Goal: Information Seeking & Learning: Learn about a topic

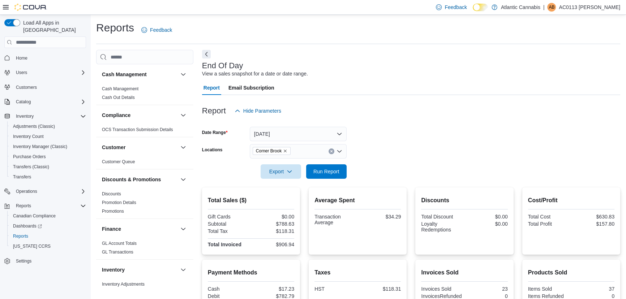
scroll to position [437, 0]
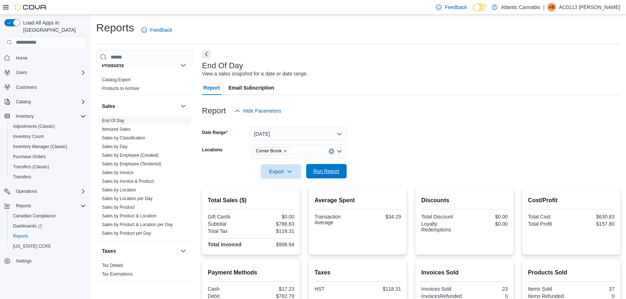
click at [336, 173] on span "Run Report" at bounding box center [326, 171] width 26 height 7
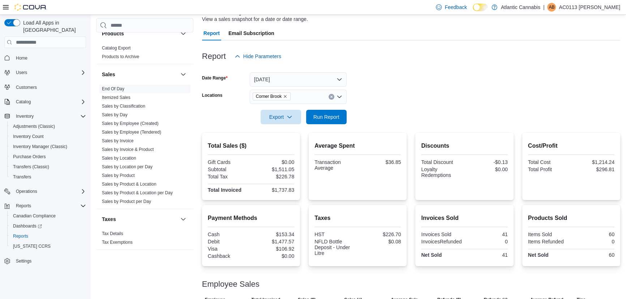
scroll to position [0, 0]
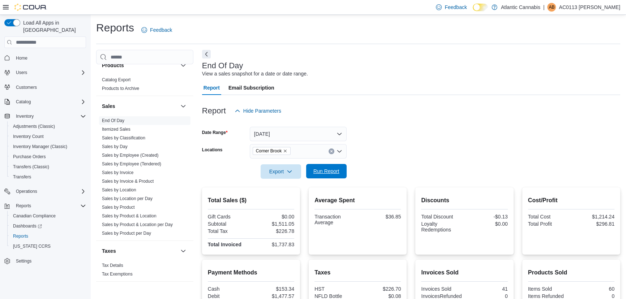
click at [331, 167] on span "Run Report" at bounding box center [326, 171] width 32 height 14
click at [338, 173] on span "Run Report" at bounding box center [326, 171] width 26 height 7
click at [327, 169] on span "Run Report" at bounding box center [326, 171] width 26 height 7
click at [124, 190] on link "Sales by Location" at bounding box center [119, 190] width 34 height 5
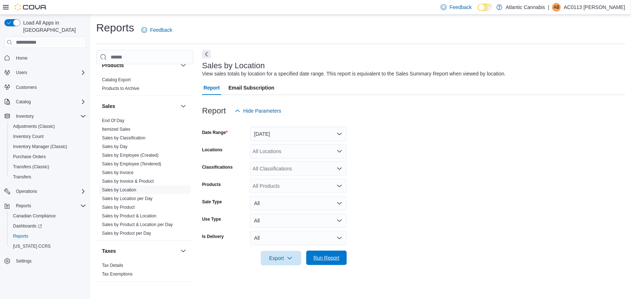
click at [325, 261] on span "Run Report" at bounding box center [326, 257] width 26 height 7
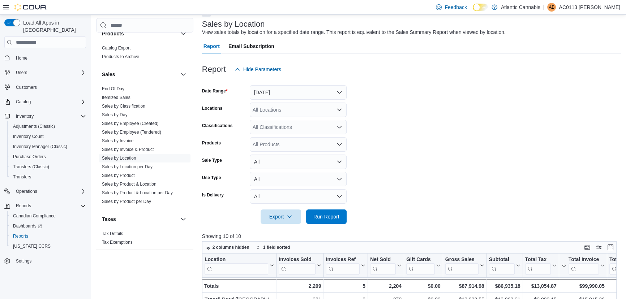
scroll to position [32, 0]
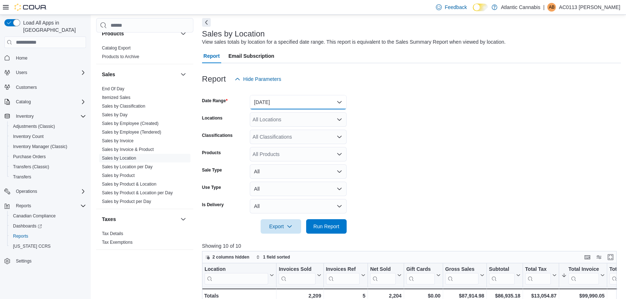
click at [290, 99] on button "Yesterday" at bounding box center [298, 102] width 97 height 14
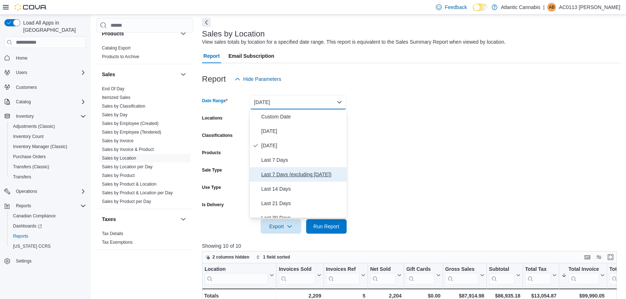
click at [280, 176] on span "Last 7 Days (excluding today)" at bounding box center [302, 174] width 82 height 9
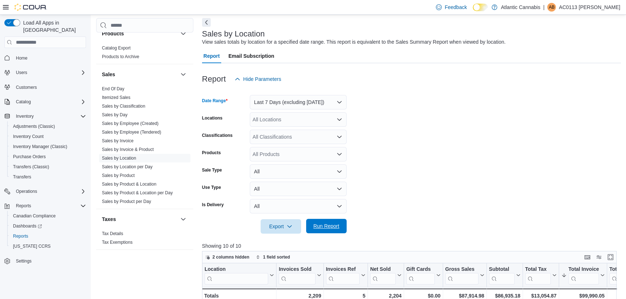
click at [318, 228] on span "Run Report" at bounding box center [326, 226] width 26 height 7
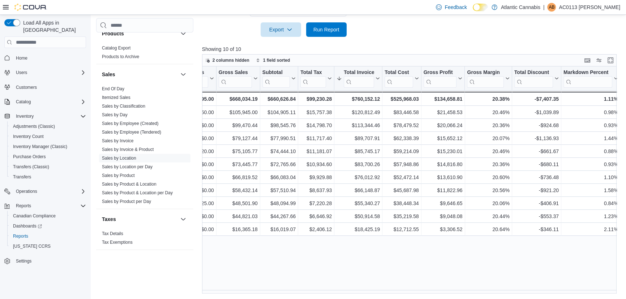
scroll to position [0, 242]
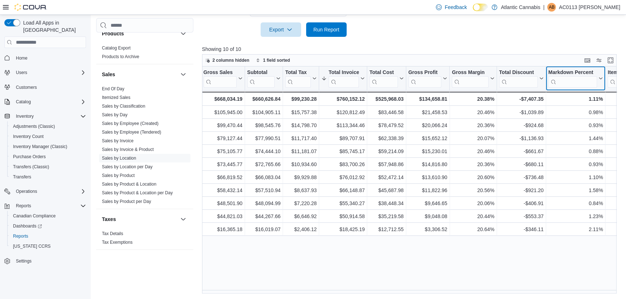
click at [599, 78] on icon at bounding box center [600, 79] width 3 height 2
click at [538, 276] on div "Location Click to view column header actions Invoices Sold Click to view column…" at bounding box center [411, 179] width 419 height 227
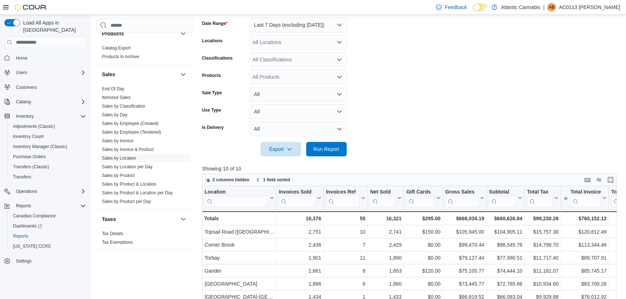
scroll to position [98, 0]
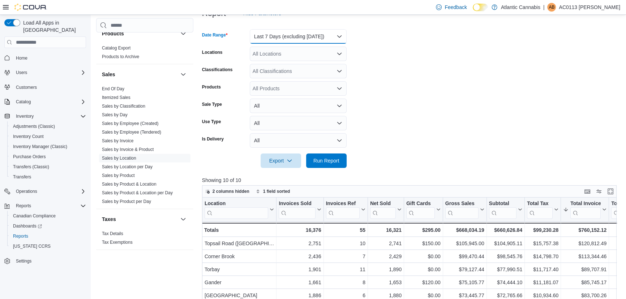
click at [297, 36] on button "Last 7 Days (excluding today)" at bounding box center [298, 36] width 97 height 14
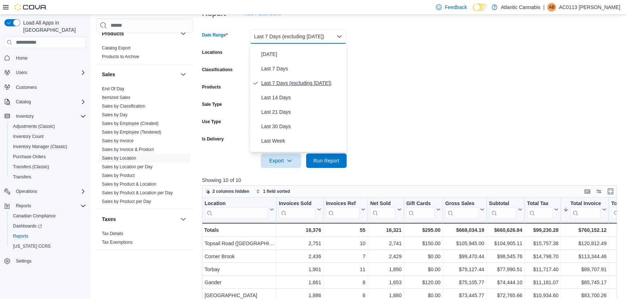
scroll to position [65, 0]
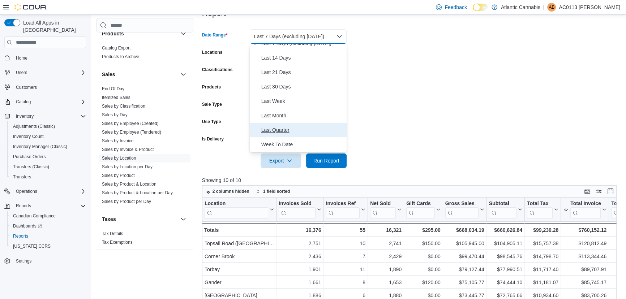
click at [276, 129] on span "Last Quarter" at bounding box center [302, 130] width 82 height 9
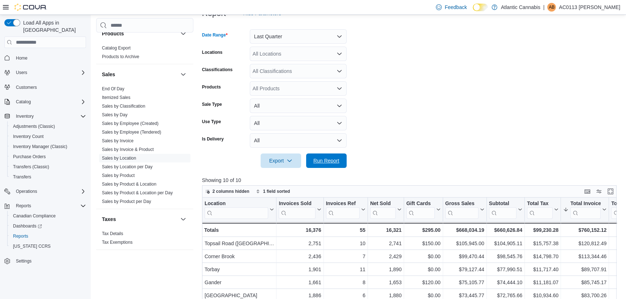
click at [322, 163] on span "Run Report" at bounding box center [326, 160] width 26 height 7
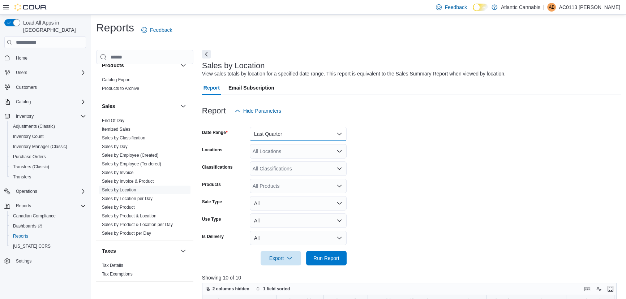
click at [285, 134] on button "Last Quarter" at bounding box center [298, 134] width 97 height 14
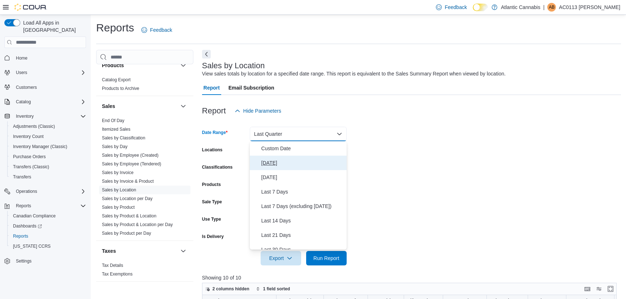
click at [275, 165] on span "Today" at bounding box center [302, 163] width 82 height 9
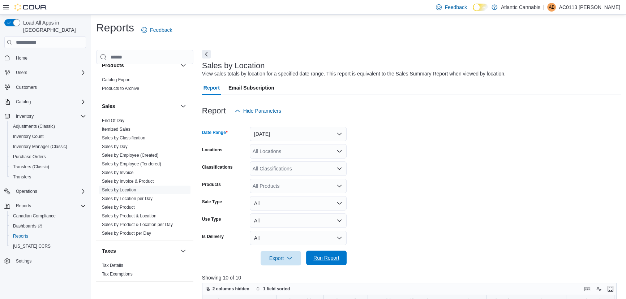
click at [323, 256] on span "Run Report" at bounding box center [326, 257] width 26 height 7
click at [116, 120] on link "End Of Day" at bounding box center [113, 120] width 22 height 5
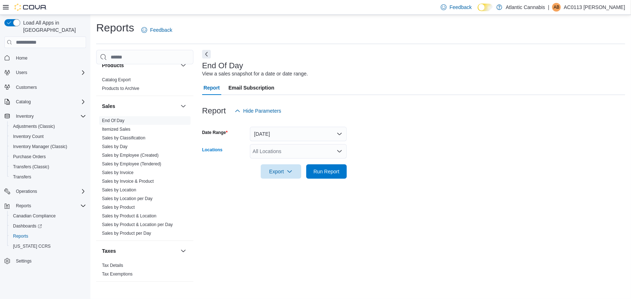
click at [273, 148] on div "All Locations" at bounding box center [298, 151] width 97 height 14
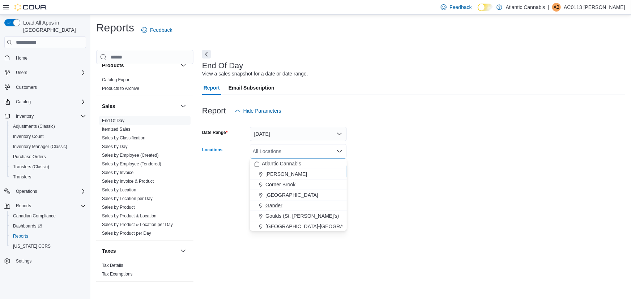
click at [274, 204] on span "Gander" at bounding box center [273, 205] width 17 height 7
drag, startPoint x: 400, startPoint y: 167, endPoint x: 395, endPoint y: 168, distance: 4.8
click at [400, 167] on form "Date Range Today Locations Gander Combo box. Selected. Gander. Press Backspace …" at bounding box center [413, 148] width 423 height 61
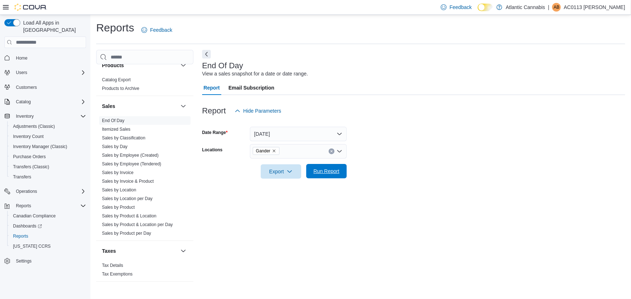
click at [336, 171] on span "Run Report" at bounding box center [326, 171] width 26 height 7
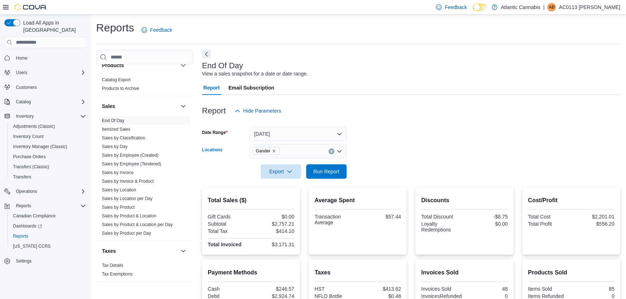
click at [273, 150] on icon "Remove Gander from selection in this group" at bounding box center [274, 151] width 4 height 4
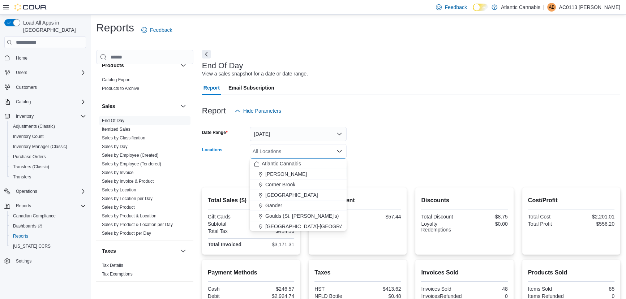
click at [275, 184] on span "Corner Brook" at bounding box center [280, 184] width 30 height 7
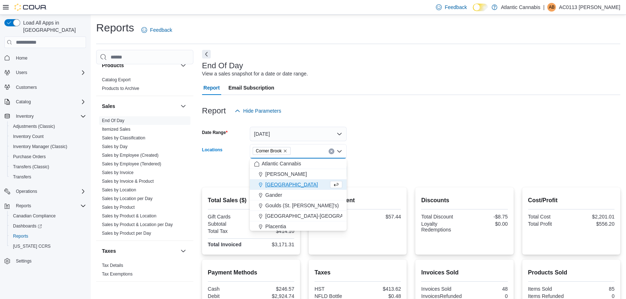
click at [367, 143] on form "Date Range Today Locations Corner Brook Combo box. Selected. Corner Brook. Pres…" at bounding box center [411, 148] width 418 height 61
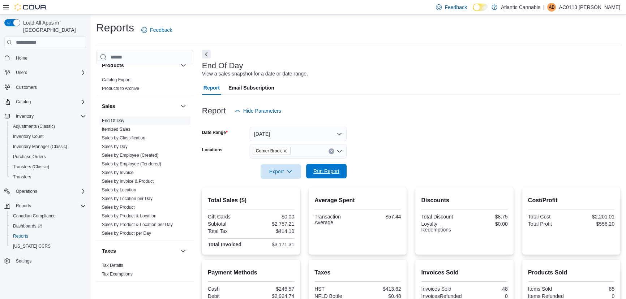
click at [332, 171] on span "Run Report" at bounding box center [326, 171] width 26 height 7
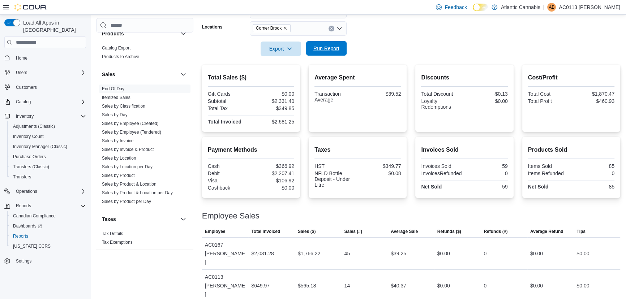
click at [314, 51] on span "Run Report" at bounding box center [326, 48] width 26 height 7
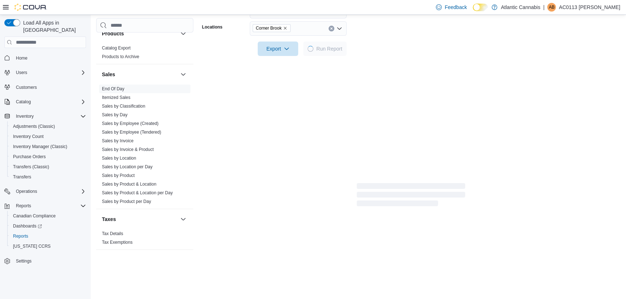
scroll to position [0, 0]
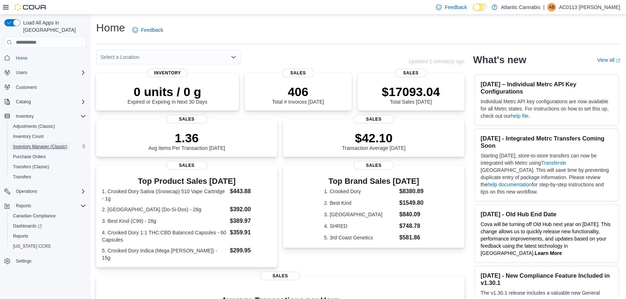
click at [43, 144] on span "Inventory Manager (Classic)" at bounding box center [40, 147] width 54 height 6
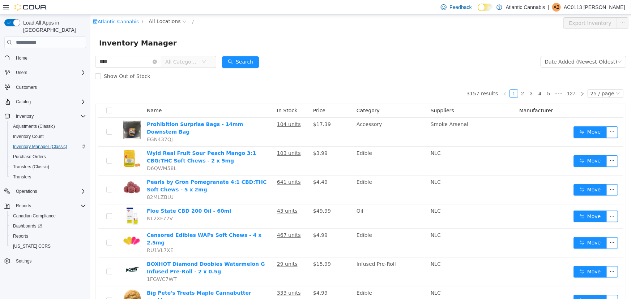
type input "****"
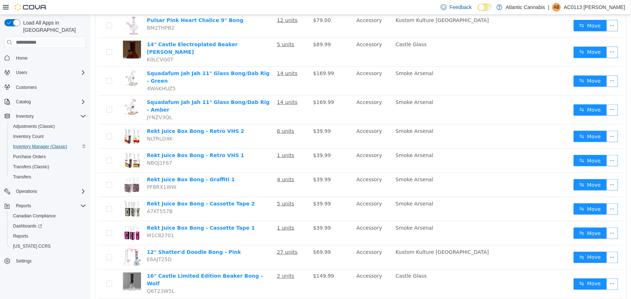
scroll to position [458, 0]
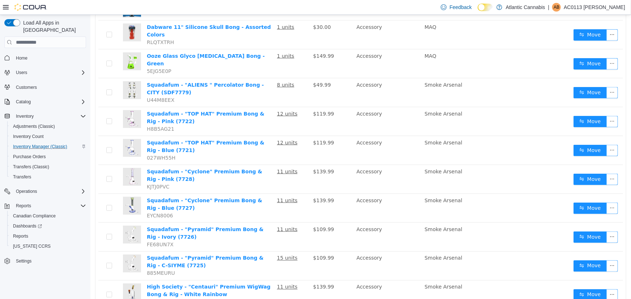
scroll to position [486, 0]
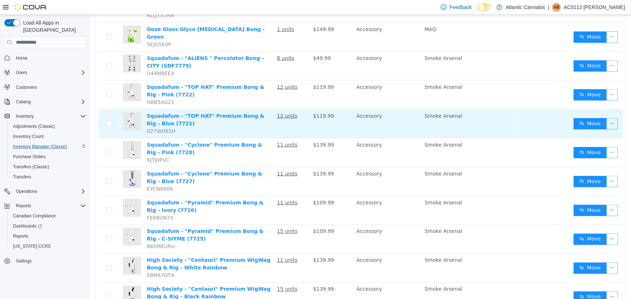
click at [137, 112] on img at bounding box center [131, 121] width 18 height 18
click at [155, 113] on link "Squadafum - "TOP HAT" Premium Bong & Rig - Blue (7721)" at bounding box center [204, 119] width 117 height 13
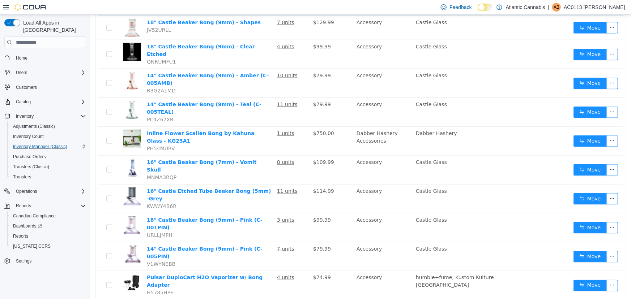
scroll to position [462, 0]
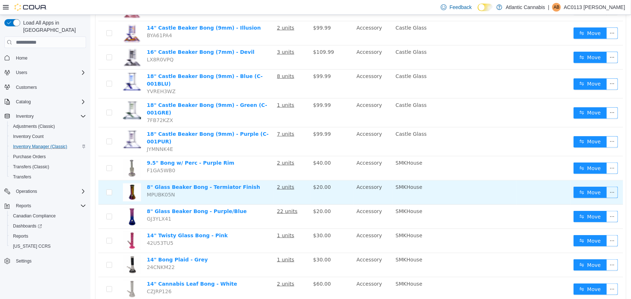
scroll to position [448, 0]
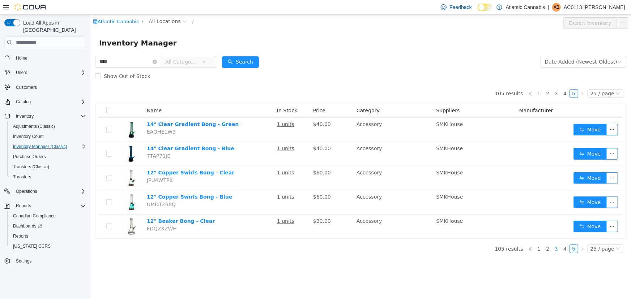
click at [560, 249] on link "3" at bounding box center [556, 249] width 8 height 8
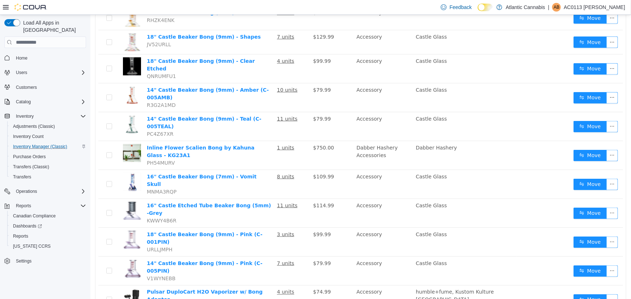
scroll to position [462, 0]
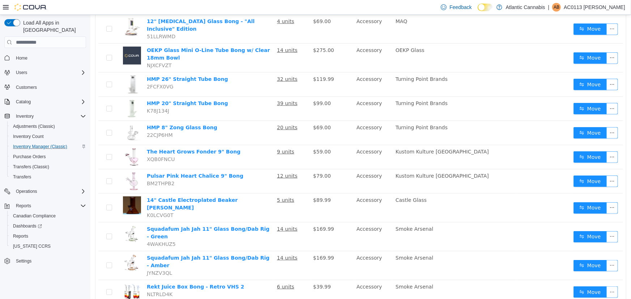
scroll to position [294, 0]
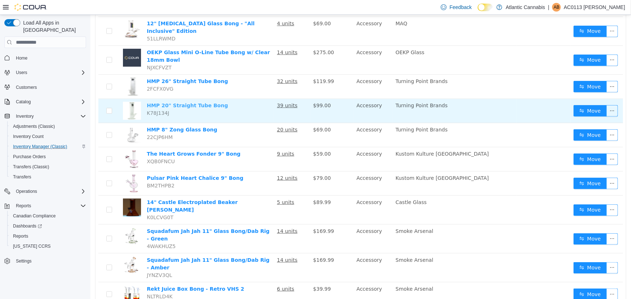
click at [199, 103] on link "HMP 20" Straight Tube Bong" at bounding box center [186, 106] width 81 height 6
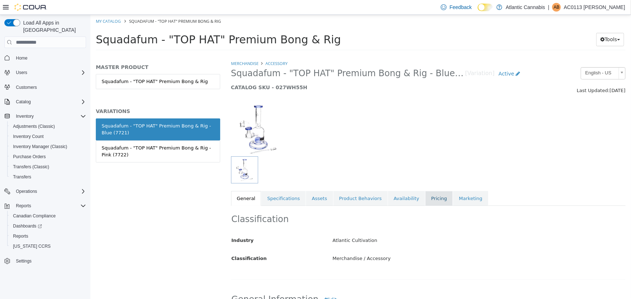
click at [425, 202] on link "Pricing" at bounding box center [438, 198] width 27 height 15
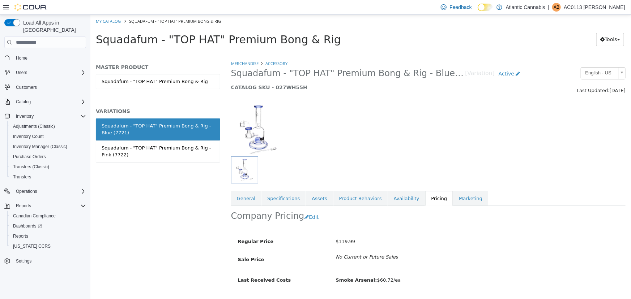
scroll to position [20, 0]
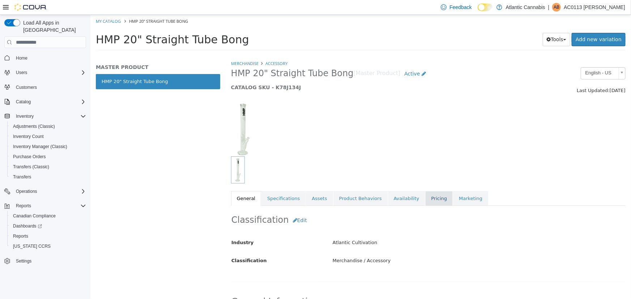
click at [425, 196] on link "Pricing" at bounding box center [438, 198] width 27 height 15
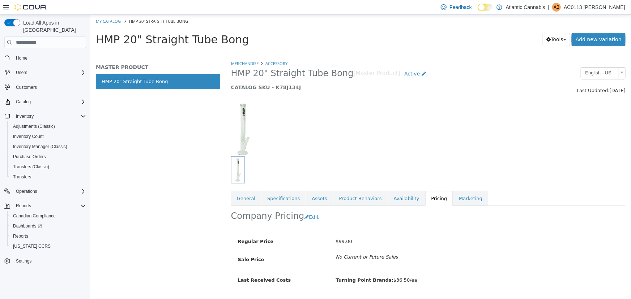
scroll to position [20, 0]
